Goal: Information Seeking & Learning: Check status

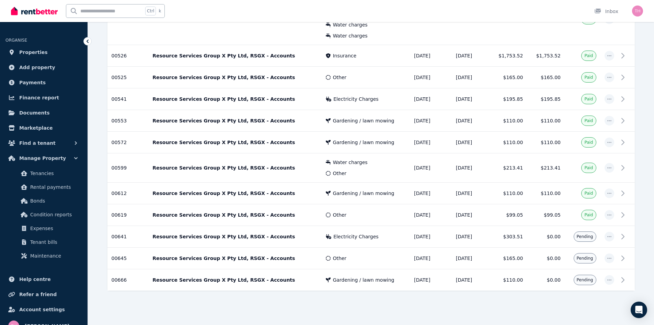
scroll to position [523, 0]
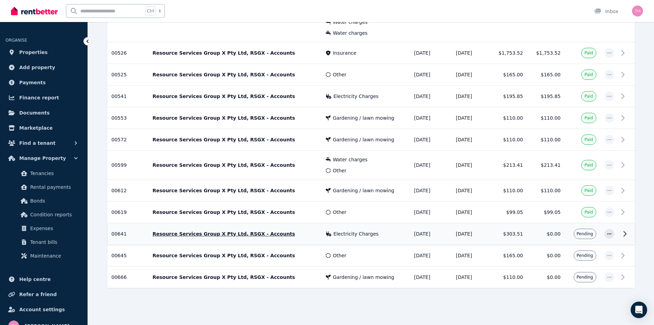
click at [623, 234] on icon at bounding box center [625, 233] width 8 height 8
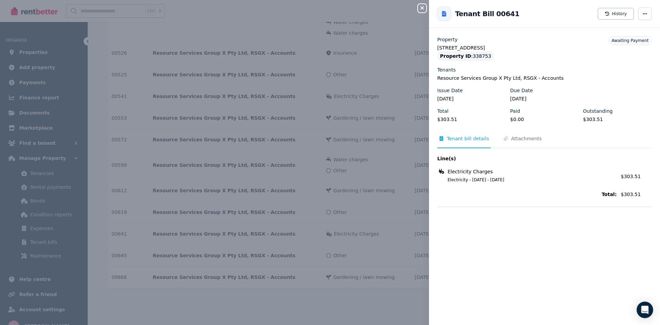
click at [421, 6] on icon "button" at bounding box center [422, 7] width 8 height 5
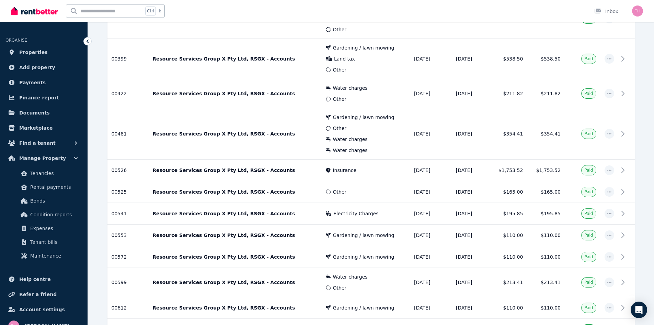
scroll to position [351, 0]
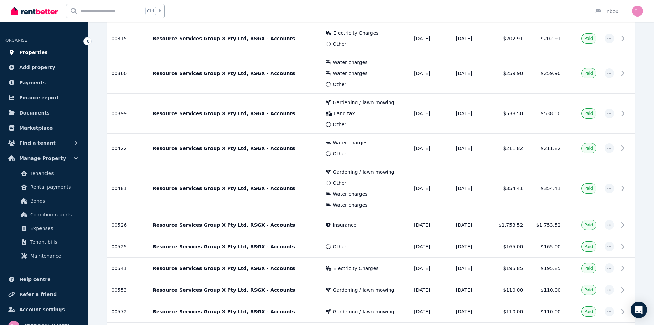
click at [27, 52] on span "Properties" at bounding box center [33, 52] width 29 height 8
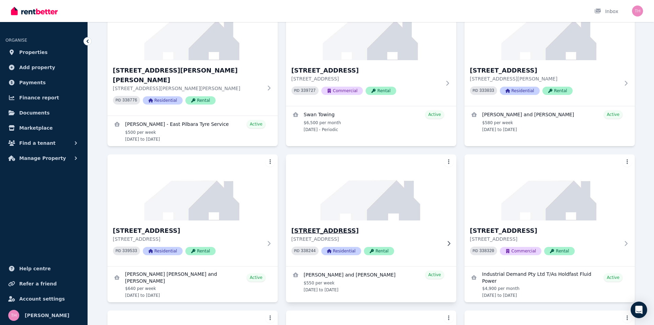
scroll to position [515, 0]
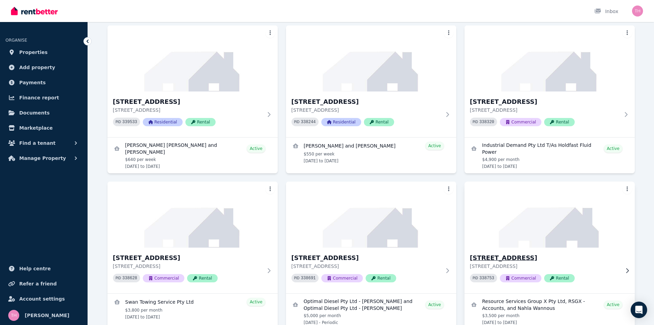
click at [490, 253] on h3 "[STREET_ADDRESS]" at bounding box center [545, 258] width 150 height 10
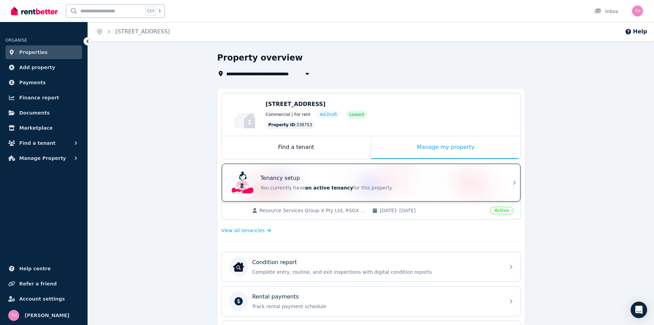
click at [496, 185] on p "You currently have an active tenancy for this property" at bounding box center [381, 187] width 240 height 7
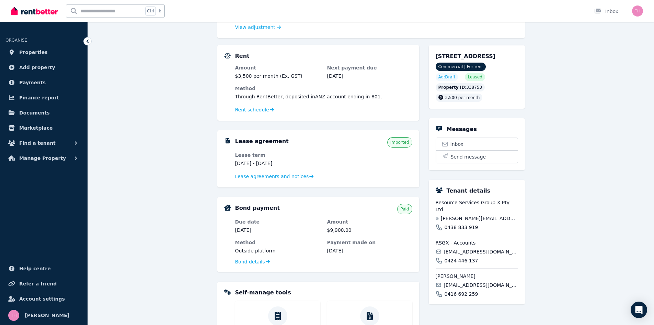
scroll to position [137, 0]
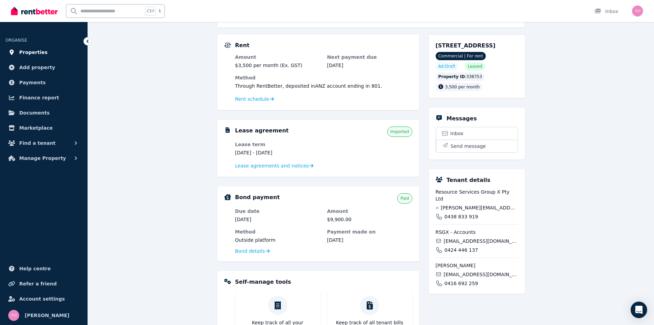
click at [30, 50] on span "Properties" at bounding box center [33, 52] width 29 height 8
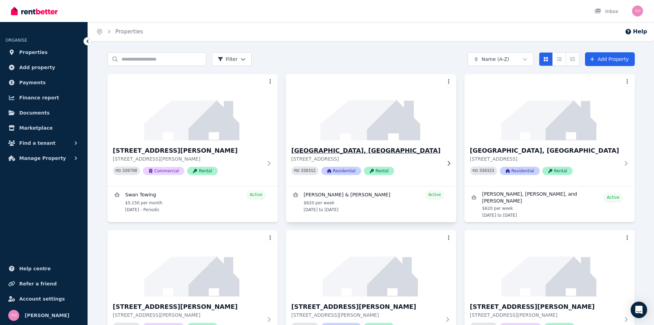
click at [335, 150] on h3 "[GEOGRAPHIC_DATA], [GEOGRAPHIC_DATA]" at bounding box center [367, 151] width 150 height 10
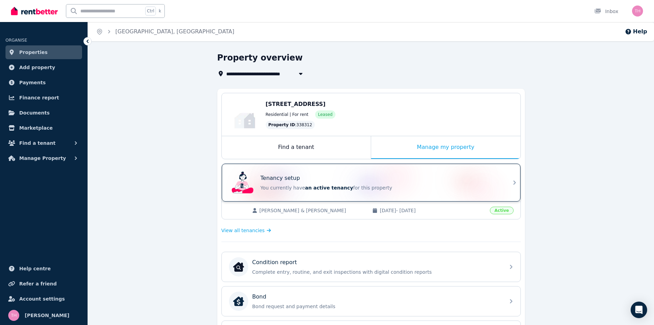
click at [416, 184] on p "You currently have an active tenancy for this property" at bounding box center [381, 187] width 240 height 7
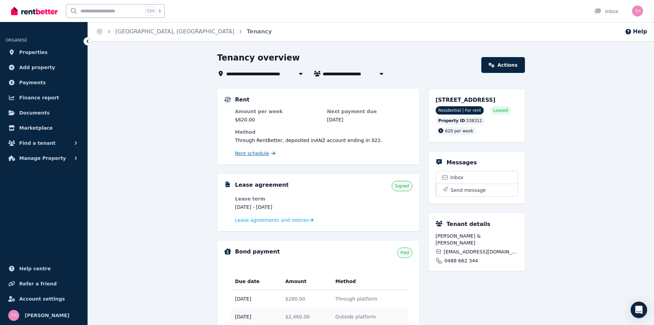
click at [249, 154] on span "Rent schedule" at bounding box center [252, 153] width 34 height 7
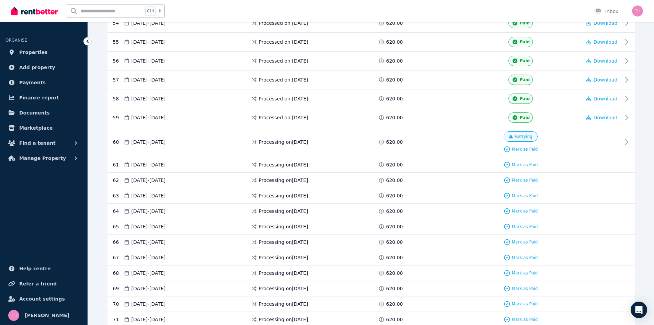
scroll to position [1202, 0]
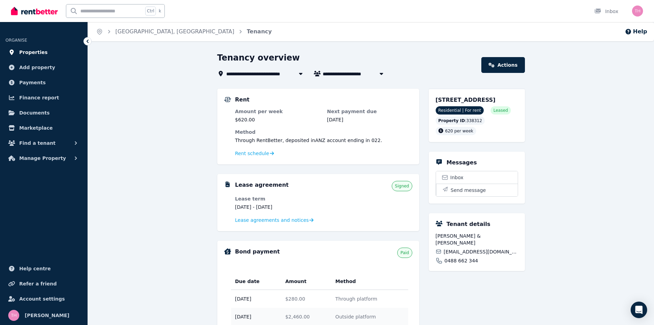
click at [29, 50] on span "Properties" at bounding box center [33, 52] width 29 height 8
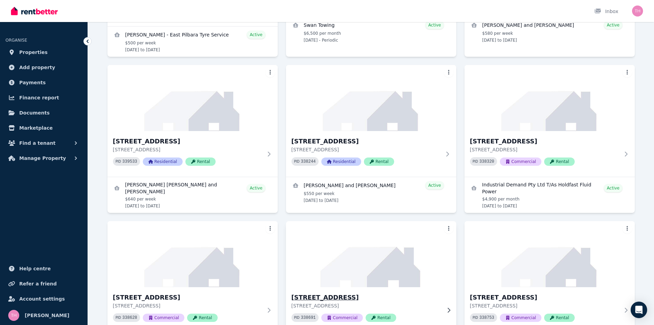
scroll to position [515, 0]
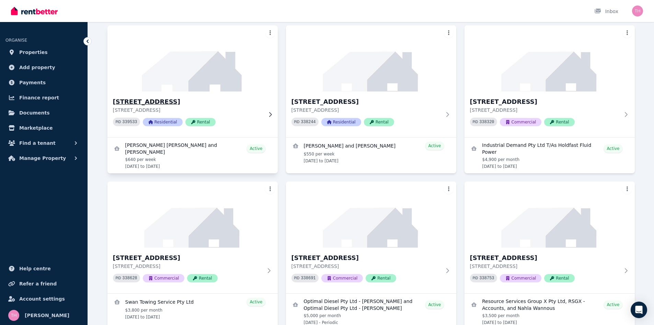
click at [166, 97] on h3 "[STREET_ADDRESS]" at bounding box center [188, 102] width 150 height 10
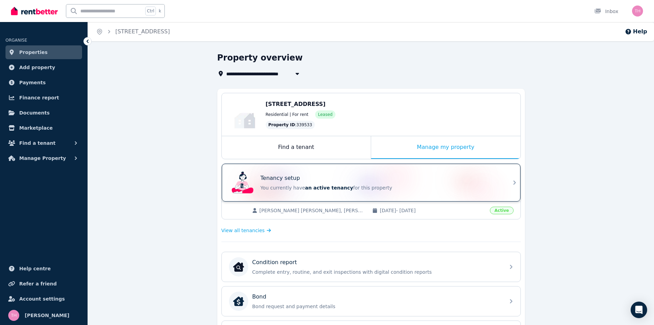
click at [320, 181] on div "Tenancy setup" at bounding box center [381, 178] width 240 height 8
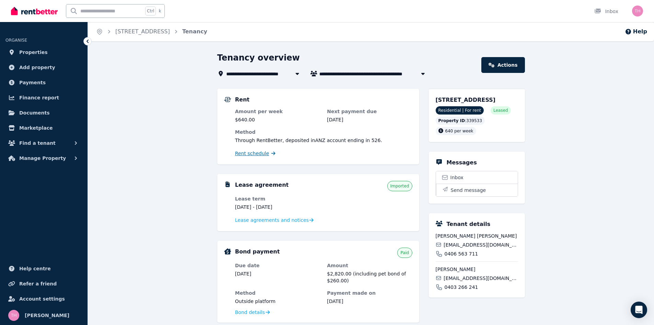
click at [246, 157] on span "Rent schedule" at bounding box center [252, 153] width 34 height 7
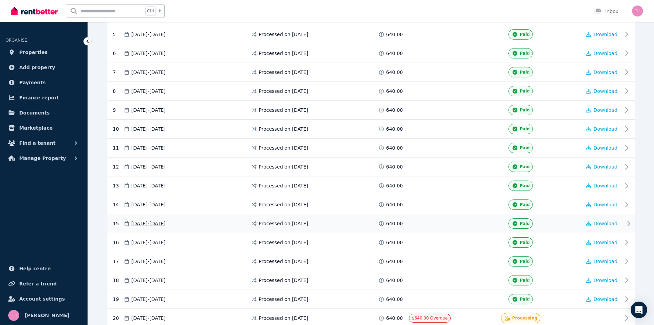
scroll to position [481, 0]
